Goal: Task Accomplishment & Management: Complete application form

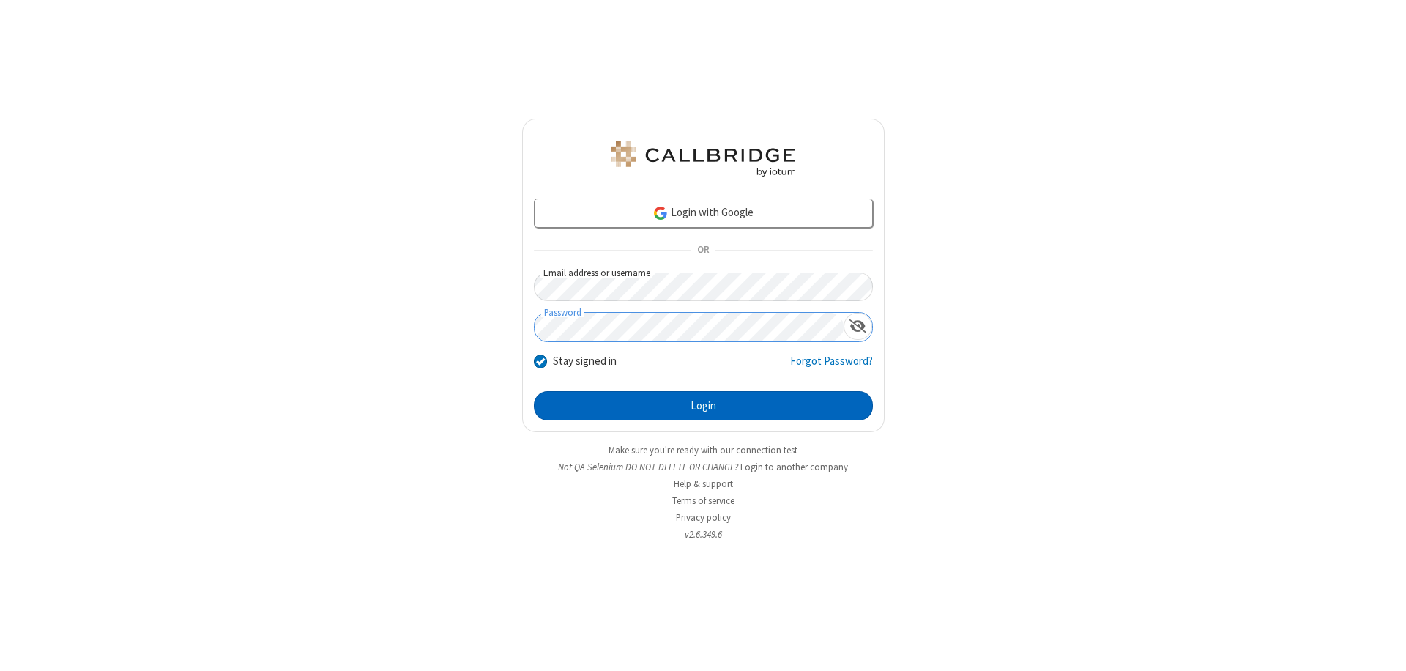
click at [703, 406] on button "Login" at bounding box center [703, 405] width 339 height 29
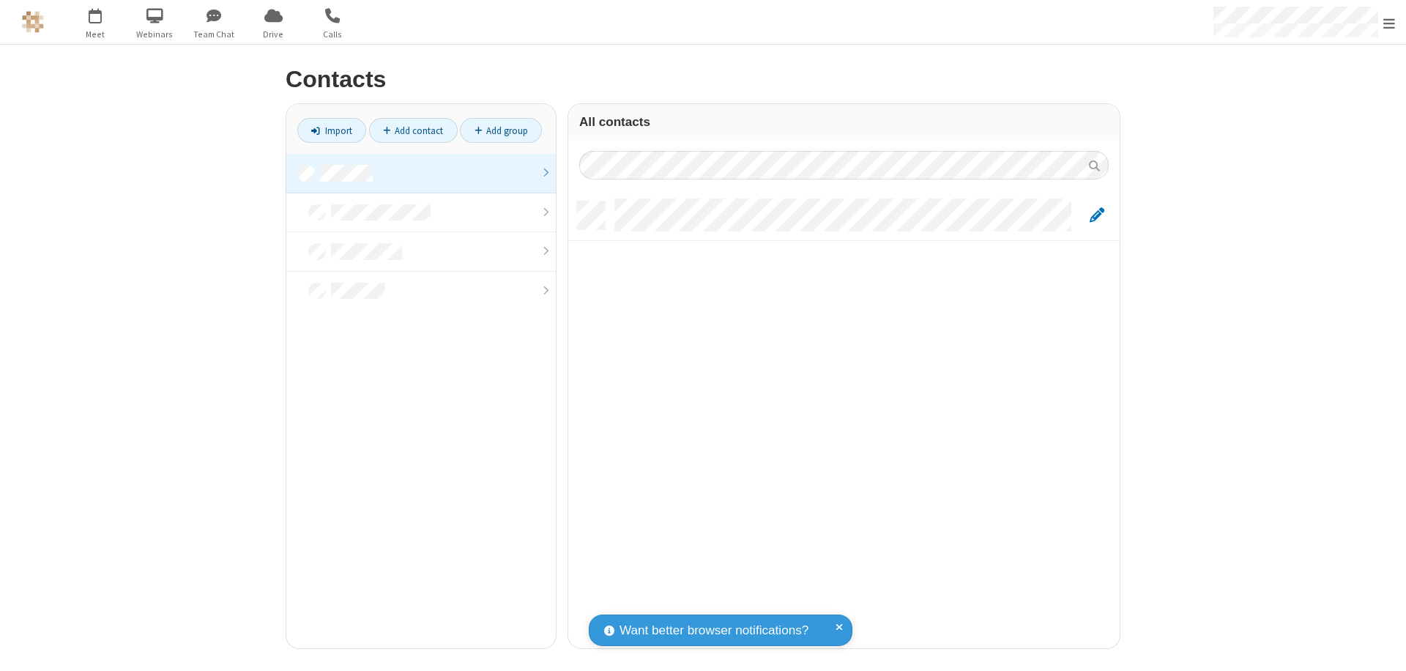
scroll to position [12, 12]
click at [421, 173] on link at bounding box center [420, 174] width 269 height 40
click at [413, 130] on link "Add contact" at bounding box center [413, 130] width 89 height 25
